Goal: Task Accomplishment & Management: Use online tool/utility

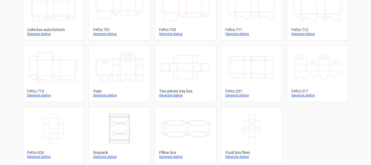
scroll to position [175, 0]
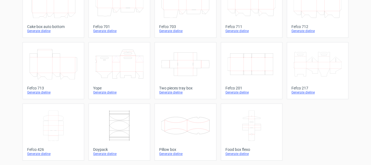
click at [235, 94] on div "Generate dieline" at bounding box center [251, 92] width 52 height 4
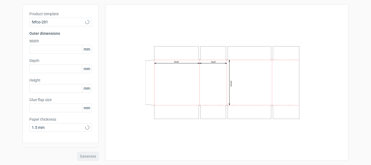
type input "20"
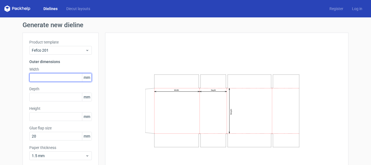
click at [55, 81] on input "text" at bounding box center [60, 77] width 62 height 9
type input "460"
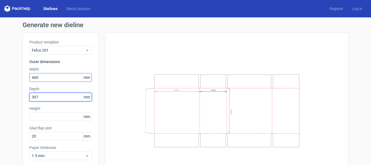
type input "307"
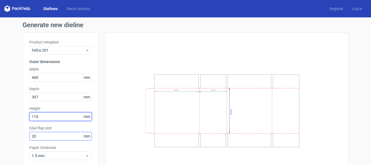
type input "119"
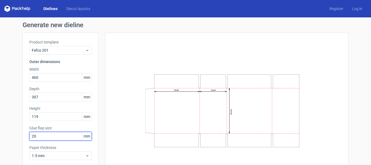
drag, startPoint x: 47, startPoint y: 138, endPoint x: 18, endPoint y: 134, distance: 29.9
click at [18, 134] on div "Generate new dieline Product template Fefco 201 Outer dimensions Width 460 mm D…" at bounding box center [185, 105] width 371 height 176
type input "30"
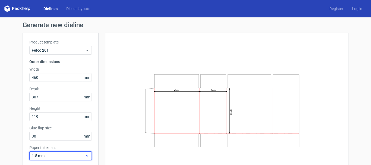
click at [74, 157] on span "1.5 mm" at bounding box center [58, 155] width 53 height 5
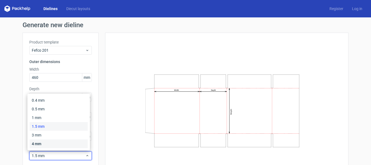
click at [52, 143] on div "4 mm" at bounding box center [59, 143] width 58 height 9
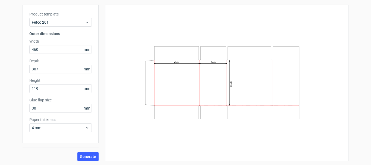
scroll to position [28, 0]
click at [81, 156] on span "Generate" at bounding box center [88, 156] width 16 height 4
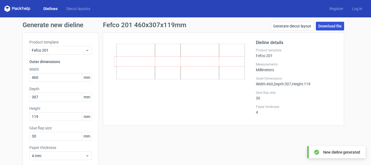
click at [326, 27] on link "Download file" at bounding box center [330, 26] width 28 height 9
